Goal: Understand process/instructions: Learn how to perform a task or action

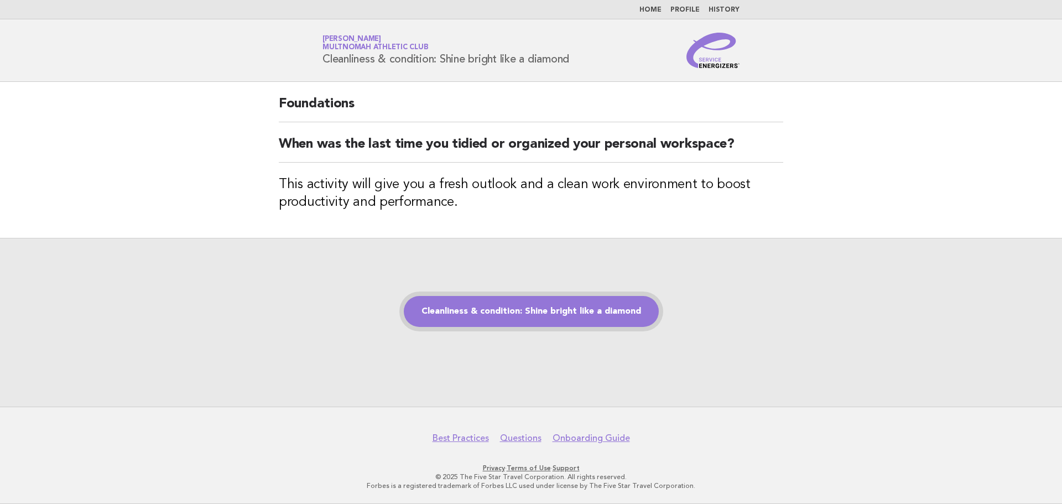
click at [519, 315] on link "Cleanliness & condition: Shine bright like a diamond" at bounding box center [531, 311] width 255 height 31
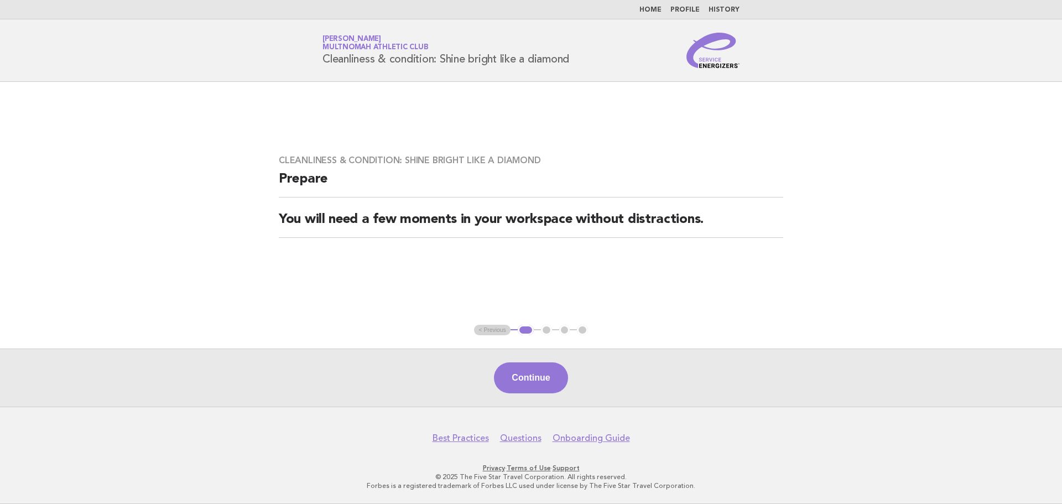
click at [532, 382] on button "Continue" at bounding box center [531, 377] width 74 height 31
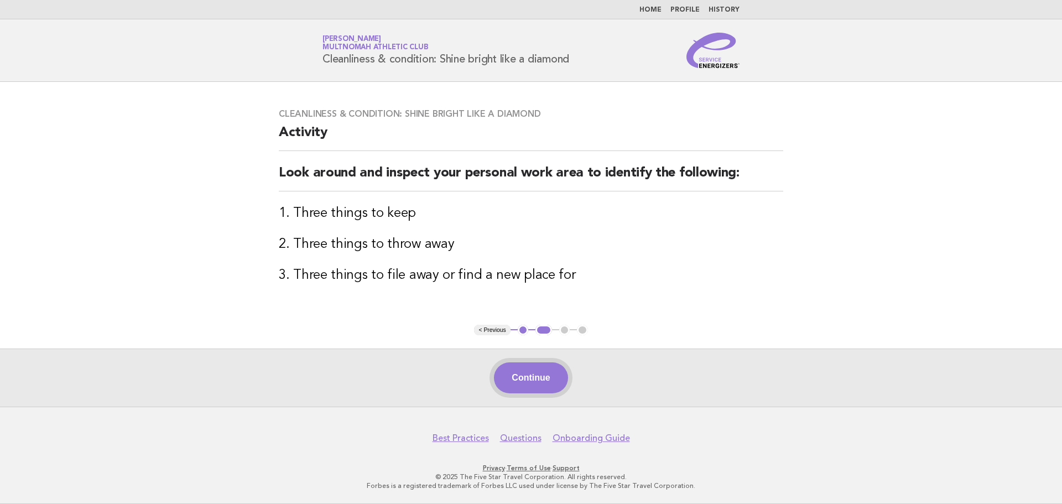
click at [535, 374] on button "Continue" at bounding box center [531, 377] width 74 height 31
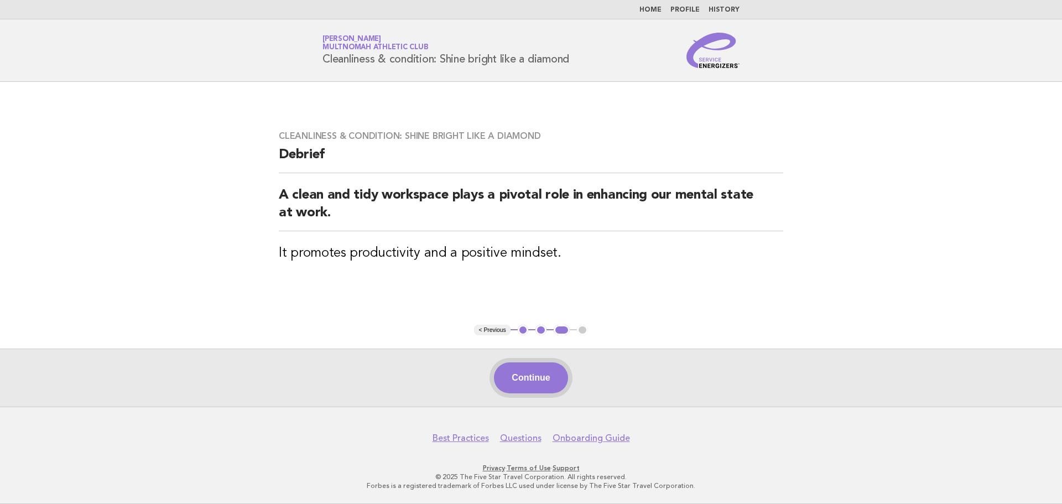
drag, startPoint x: 536, startPoint y: 383, endPoint x: 528, endPoint y: 378, distance: 10.2
click at [536, 382] on button "Continue" at bounding box center [531, 377] width 74 height 31
